Goal: Communication & Community: Answer question/provide support

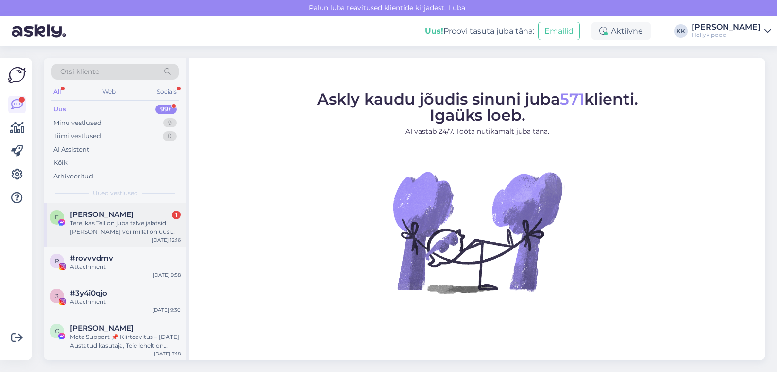
click at [128, 225] on div "Tere, kas Teil on juba talve jalatsid ka väljas või millal on uusi jalanõusi oo…" at bounding box center [125, 227] width 111 height 17
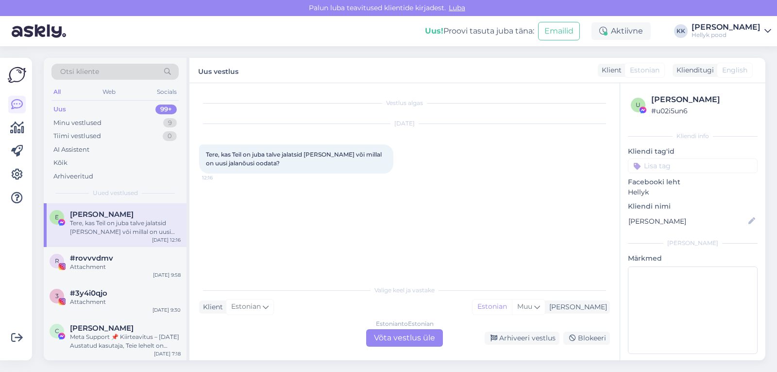
click at [398, 337] on div "Estonian to Estonian Võta vestlus üle" at bounding box center [404, 337] width 77 height 17
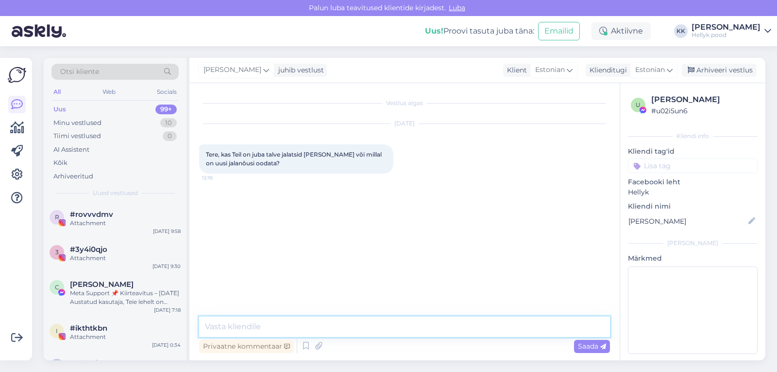
click at [300, 325] on textarea at bounding box center [404, 326] width 411 height 20
type textarea "Tere, kõik epoe lehel olevad saapad on ka kohapeal kaupluses olemas."
click at [581, 344] on span "Saada" at bounding box center [592, 346] width 28 height 9
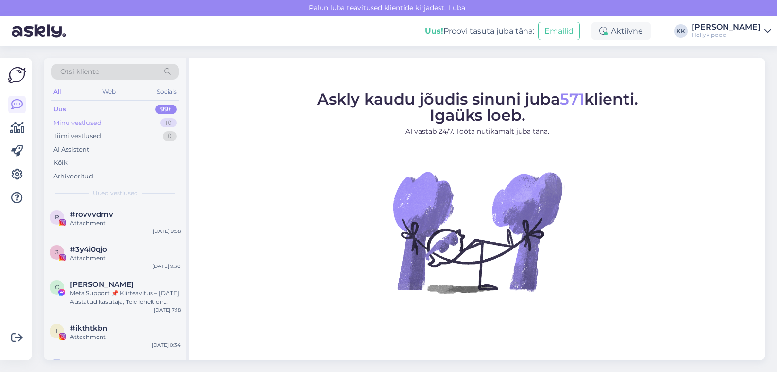
click at [77, 120] on div "Minu vestlused" at bounding box center [77, 123] width 48 height 10
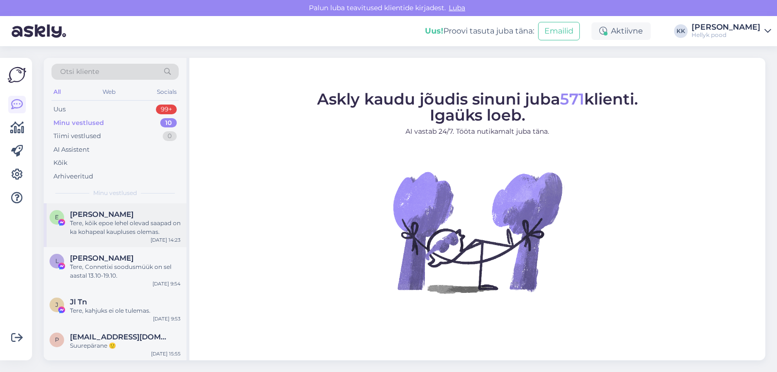
click at [126, 226] on div "Tere, kõik epoe lehel olevad saapad on ka kohapeal kaupluses olemas." at bounding box center [125, 227] width 111 height 17
